Goal: Information Seeking & Learning: Check status

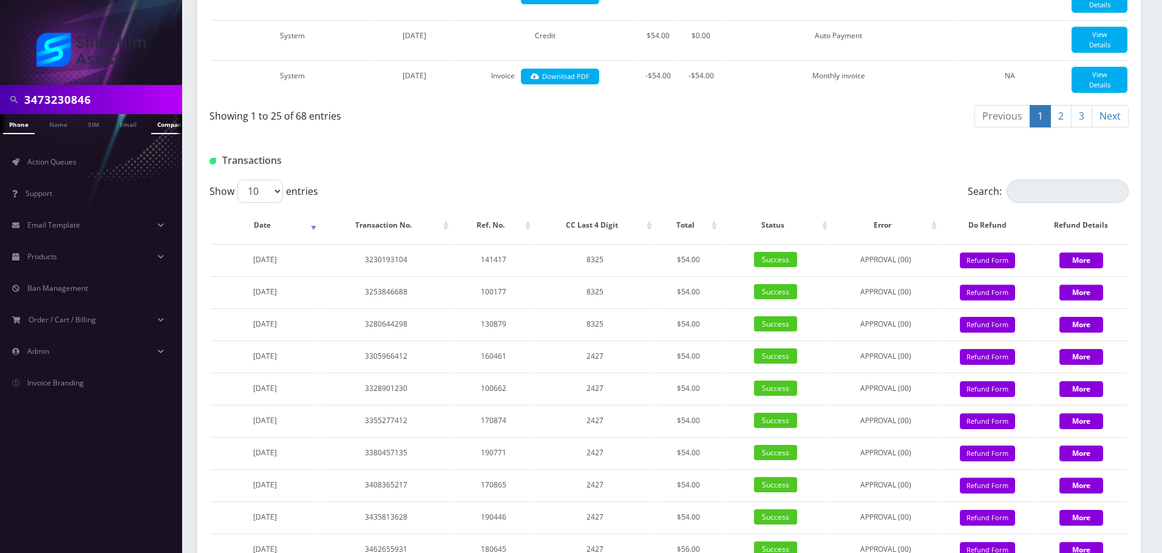
scroll to position [0, 6]
click at [107, 94] on input "3473230846" at bounding box center [101, 99] width 155 height 23
paste input "[EMAIL_ADDRESS][DOMAIN_NAME]"
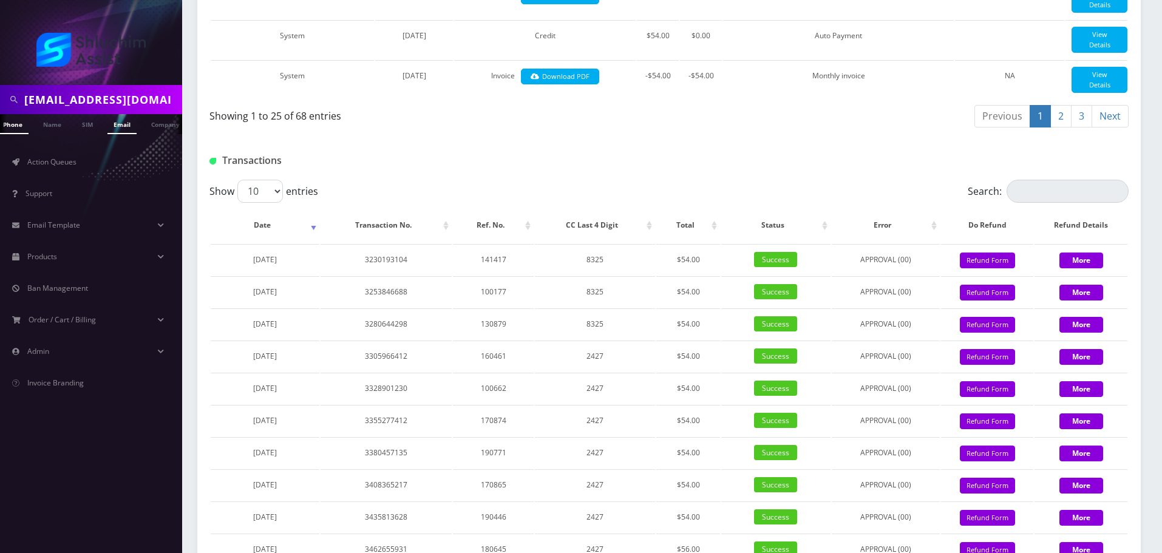
type input "[EMAIL_ADDRESS][DOMAIN_NAME]"
click at [122, 127] on link "Email" at bounding box center [121, 124] width 29 height 20
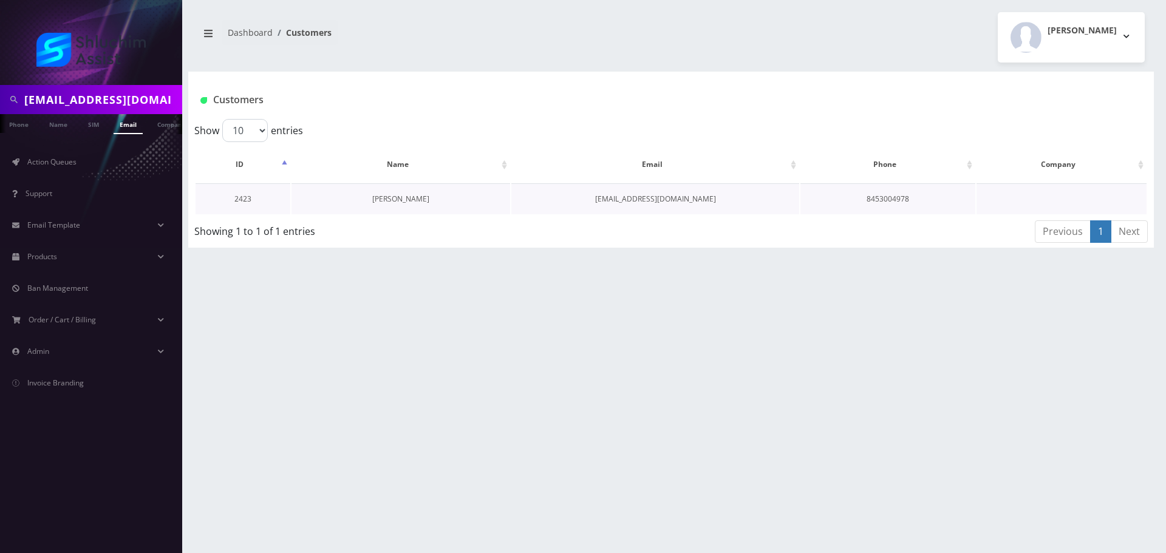
click at [401, 200] on link "[PERSON_NAME]" at bounding box center [400, 199] width 57 height 10
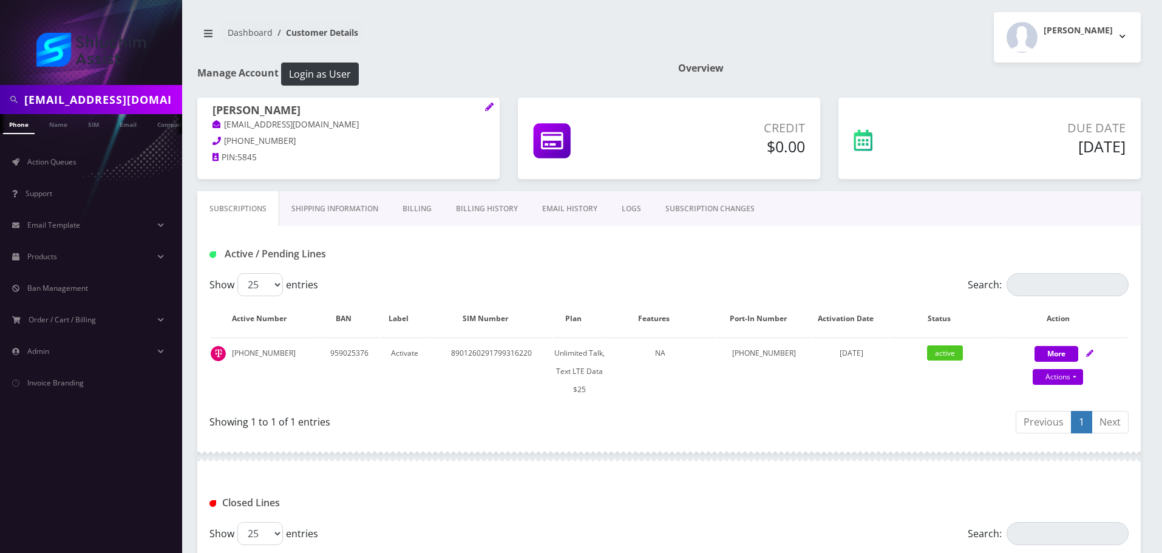
click at [127, 95] on input "[EMAIL_ADDRESS][DOMAIN_NAME]" at bounding box center [101, 99] width 155 height 23
paste input "5102168885"
type input "5102168885"
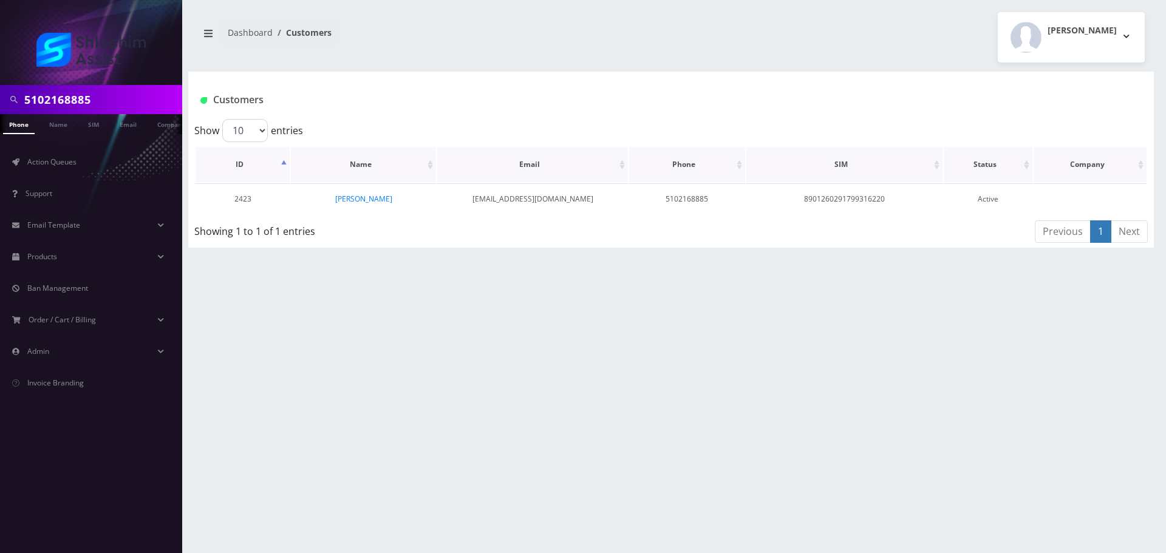
scroll to position [0, 6]
click at [357, 200] on link "Nechama Kagan" at bounding box center [363, 199] width 57 height 10
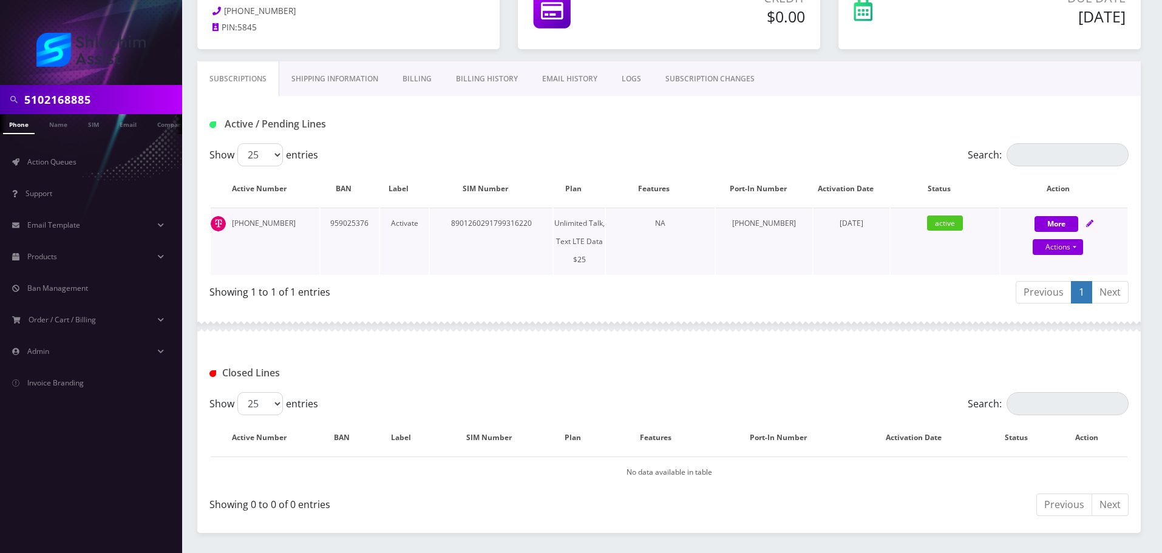
scroll to position [47, 0]
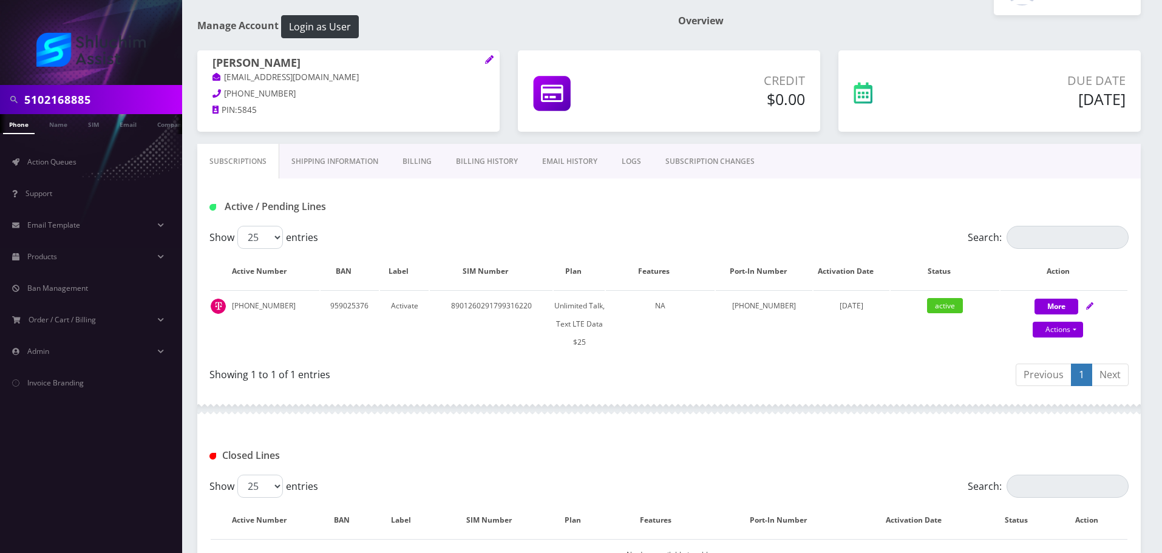
click at [464, 159] on link "Billing History" at bounding box center [487, 161] width 86 height 35
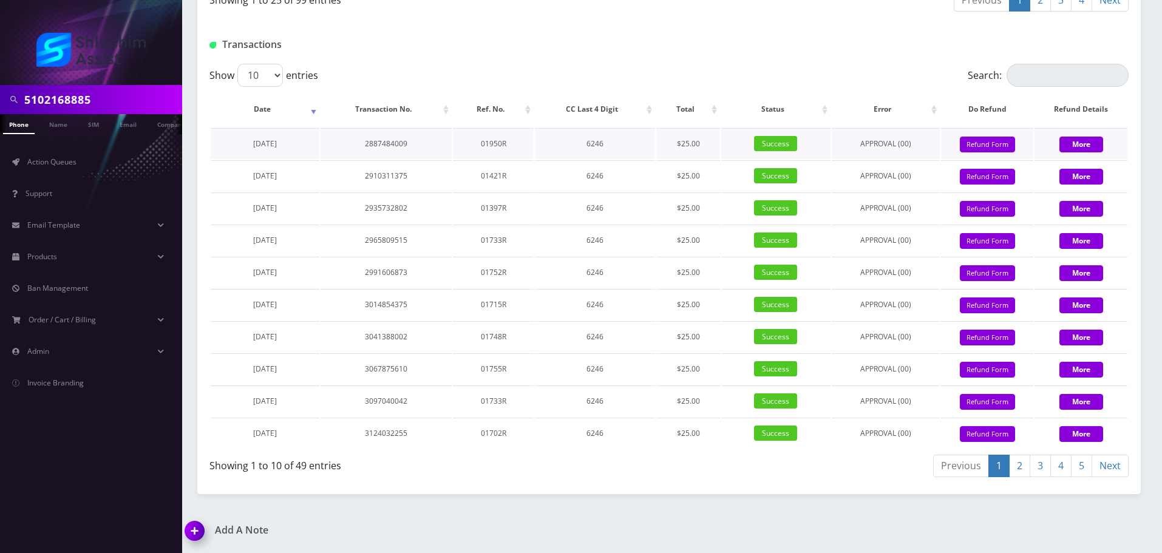
scroll to position [1417, 0]
